Goal: Transaction & Acquisition: Purchase product/service

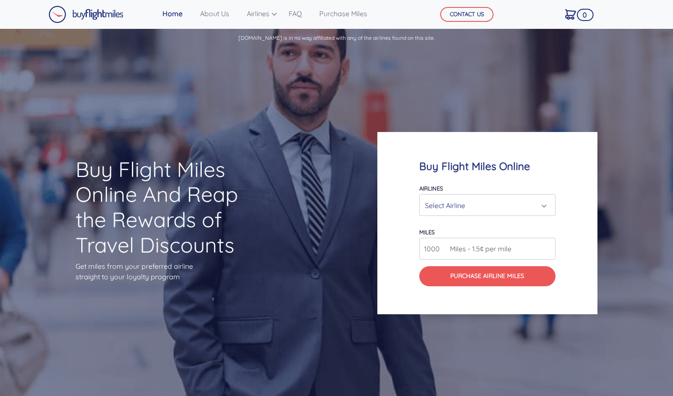
click at [460, 211] on div "Select Airline" at bounding box center [485, 205] width 120 height 17
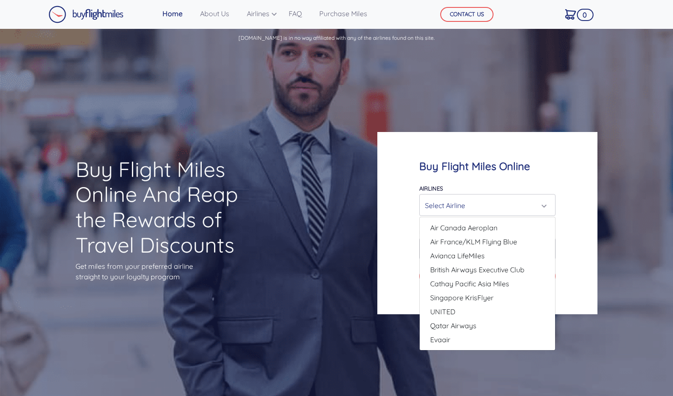
click at [377, 258] on div "Buy Flight Miles Online Airlines Air Canada Aeroplan Air France/KLM Flying Blue…" at bounding box center [487, 223] width 220 height 182
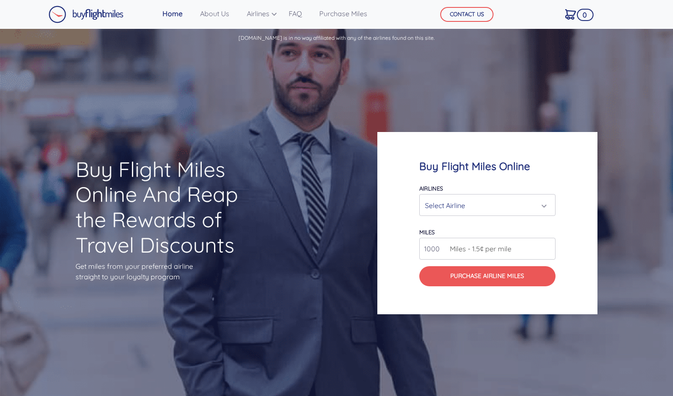
click at [468, 248] on span "Miles - 1.5¢ per mile" at bounding box center [478, 248] width 66 height 10
click at [429, 252] on input "1000" at bounding box center [487, 249] width 136 height 22
click at [465, 203] on div "Select Airline" at bounding box center [485, 205] width 120 height 17
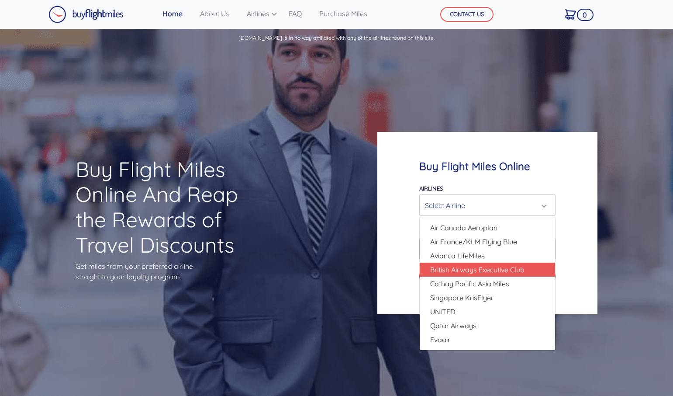
click at [467, 268] on span "British Airways Executive Club" at bounding box center [477, 269] width 94 height 10
select select "British Airways Executive Club"
type input "80000"
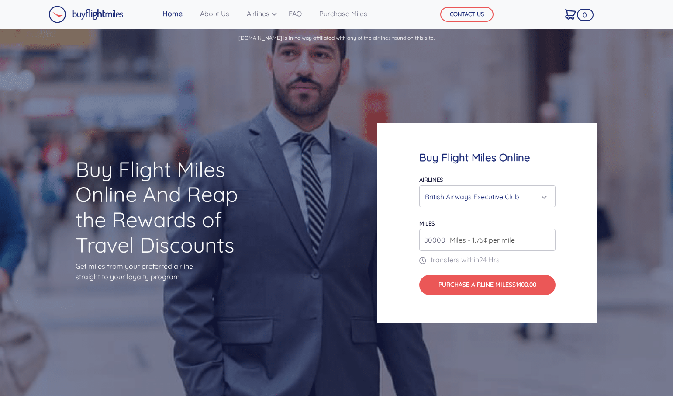
click at [434, 247] on input "80000" at bounding box center [487, 240] width 136 height 22
click at [428, 238] on input "80000" at bounding box center [487, 240] width 136 height 22
click at [494, 160] on h4 "Buy Flight Miles Online" at bounding box center [487, 157] width 136 height 13
click at [471, 194] on div "British Airways Executive Club" at bounding box center [485, 196] width 120 height 17
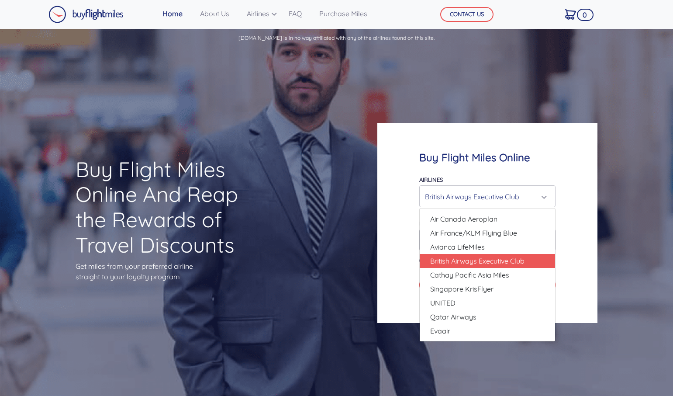
click at [606, 96] on div "Buy Flight Miles Online Airlines Air Canada Aeroplan Air France/KLM Flying Blue…" at bounding box center [504, 222] width 269 height 283
